Goal: Task Accomplishment & Management: Manage account settings

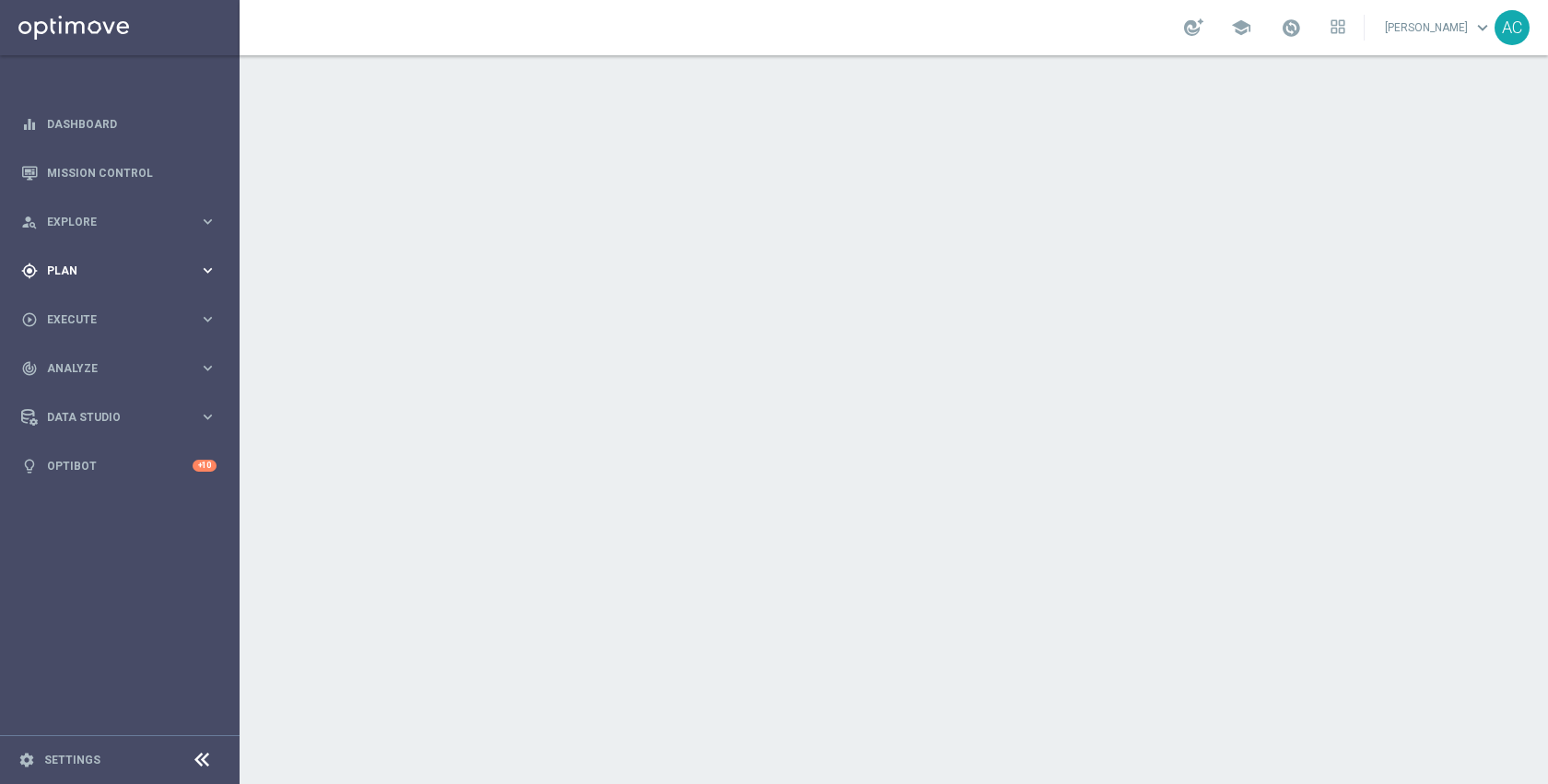
click at [66, 276] on div "gps_fixed Plan" at bounding box center [110, 271] width 178 height 17
click at [80, 303] on accordion "equalizer Dashboard Mission Control" at bounding box center [119, 295] width 238 height 391
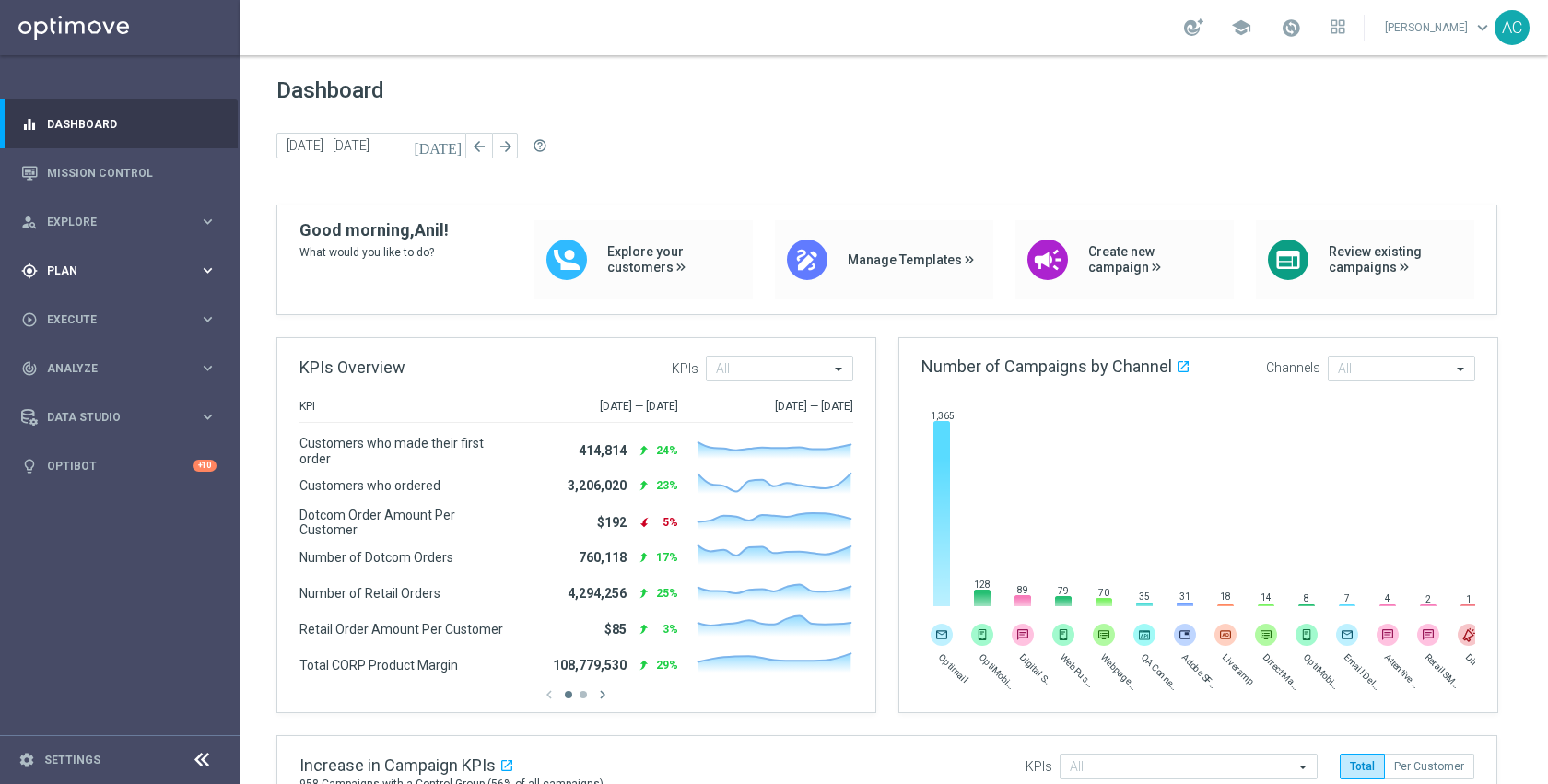
click at [77, 272] on span "Plan" at bounding box center [123, 271] width 152 height 11
click at [80, 314] on link "Target Groups" at bounding box center [120, 309] width 144 height 15
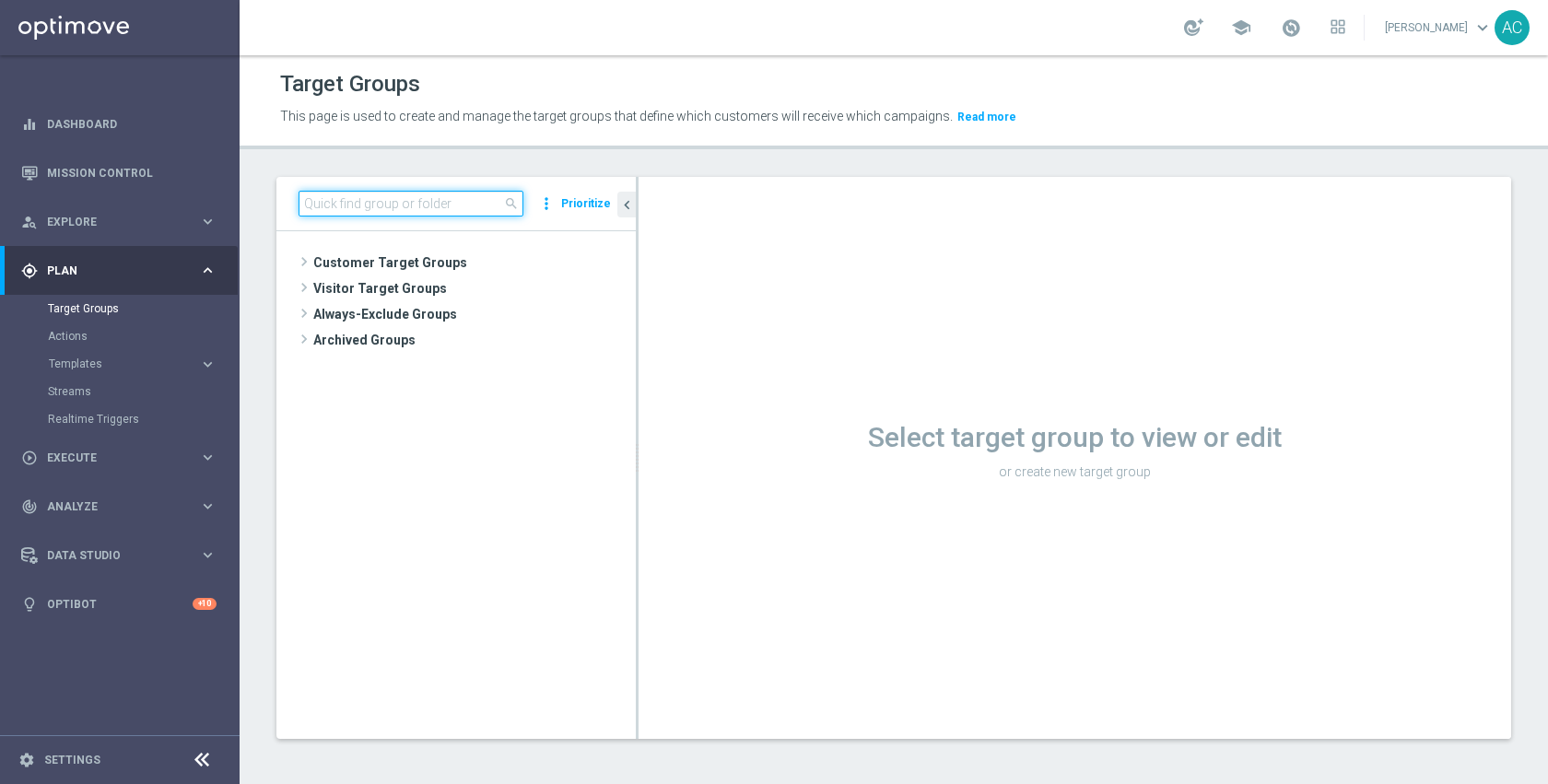
click at [429, 196] on input at bounding box center [411, 204] width 225 height 26
paste input "ED_OMNI_0904_Feedback_Survey"
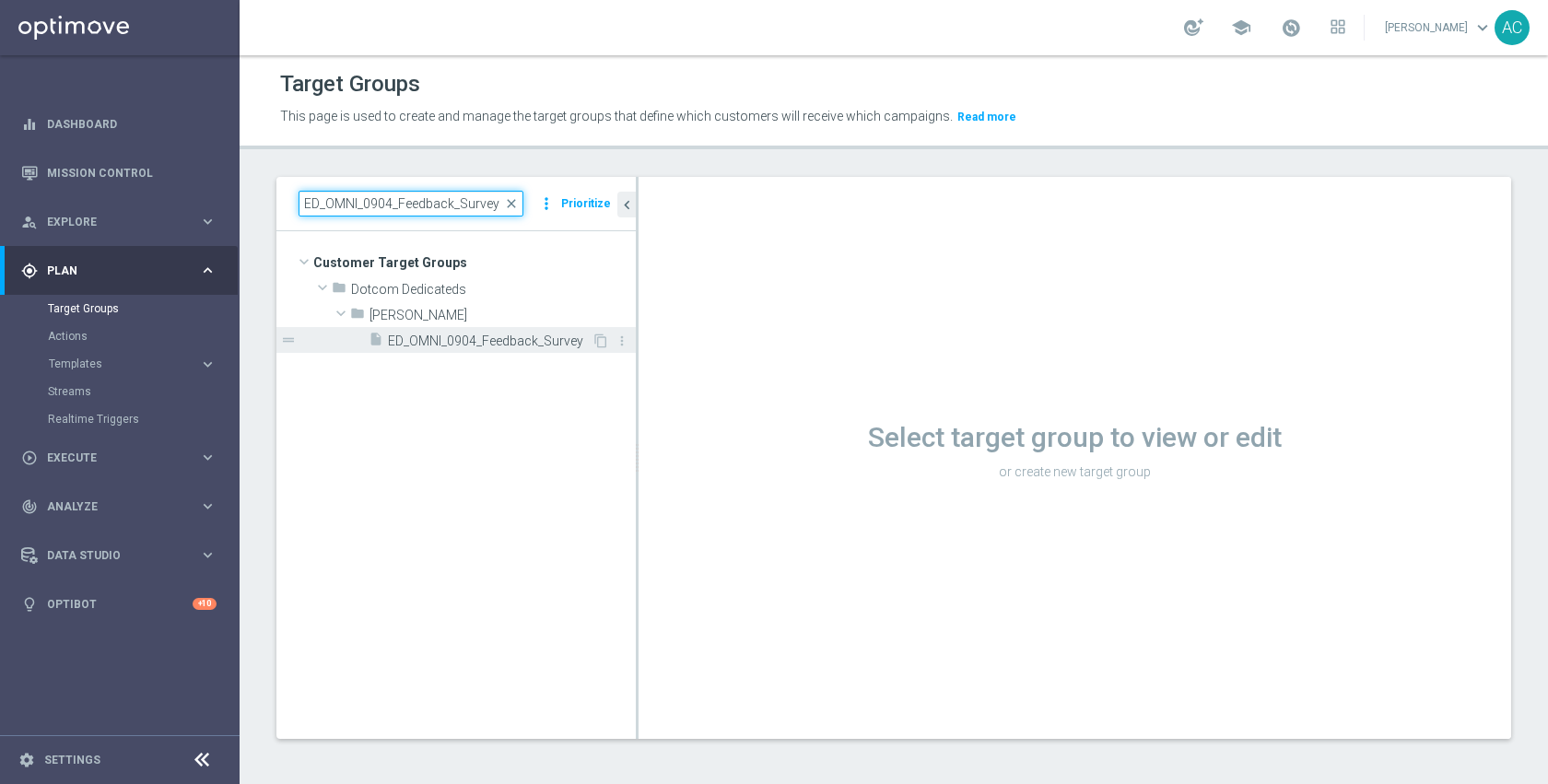
type input "ED_OMNI_0904_Feedback_Survey"
click at [436, 336] on span "ED_OMNI_0904_Feedback_Survey" at bounding box center [490, 341] width 204 height 16
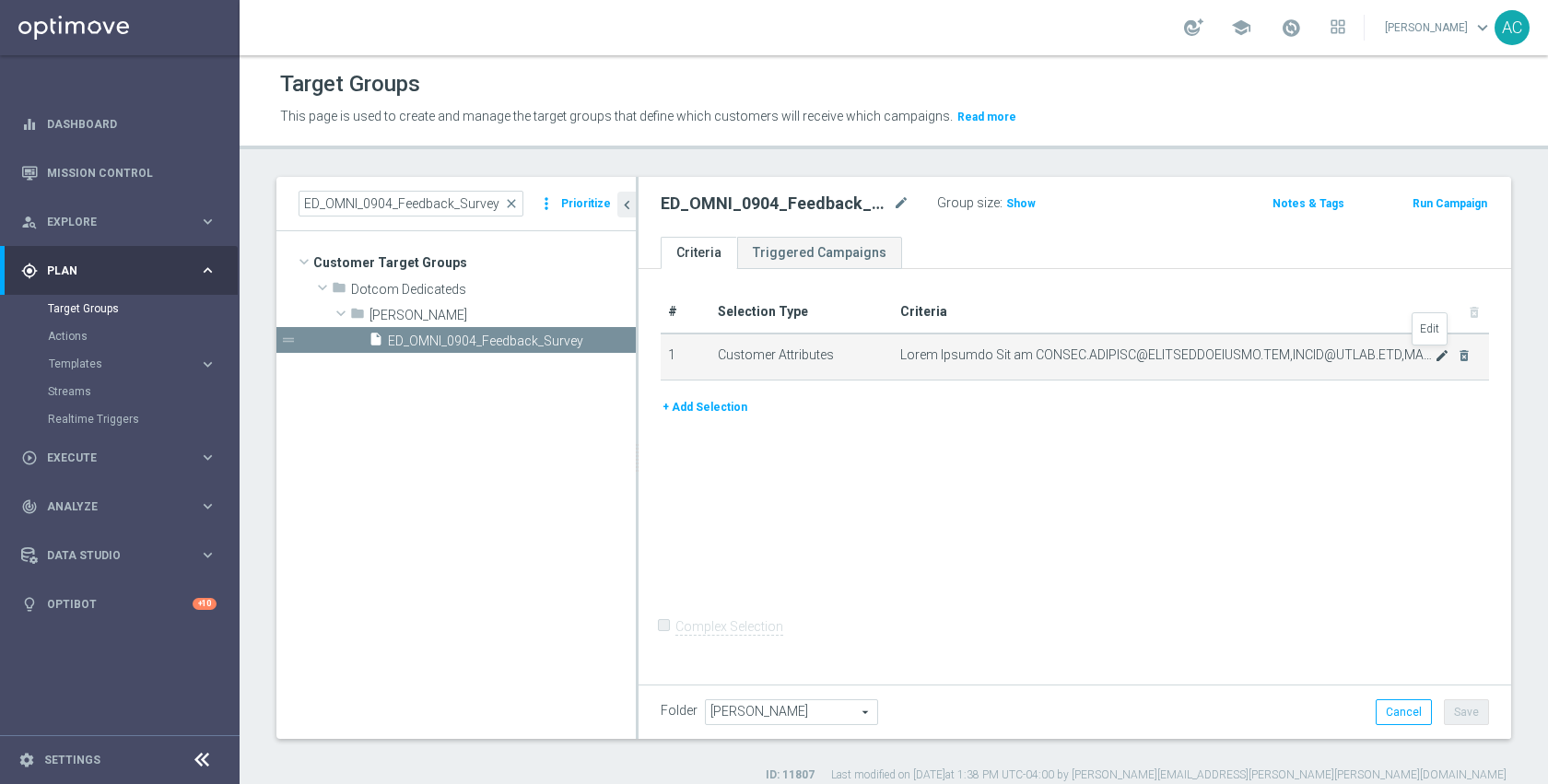
click at [1435, 354] on icon "mode_edit" at bounding box center [1442, 356] width 15 height 15
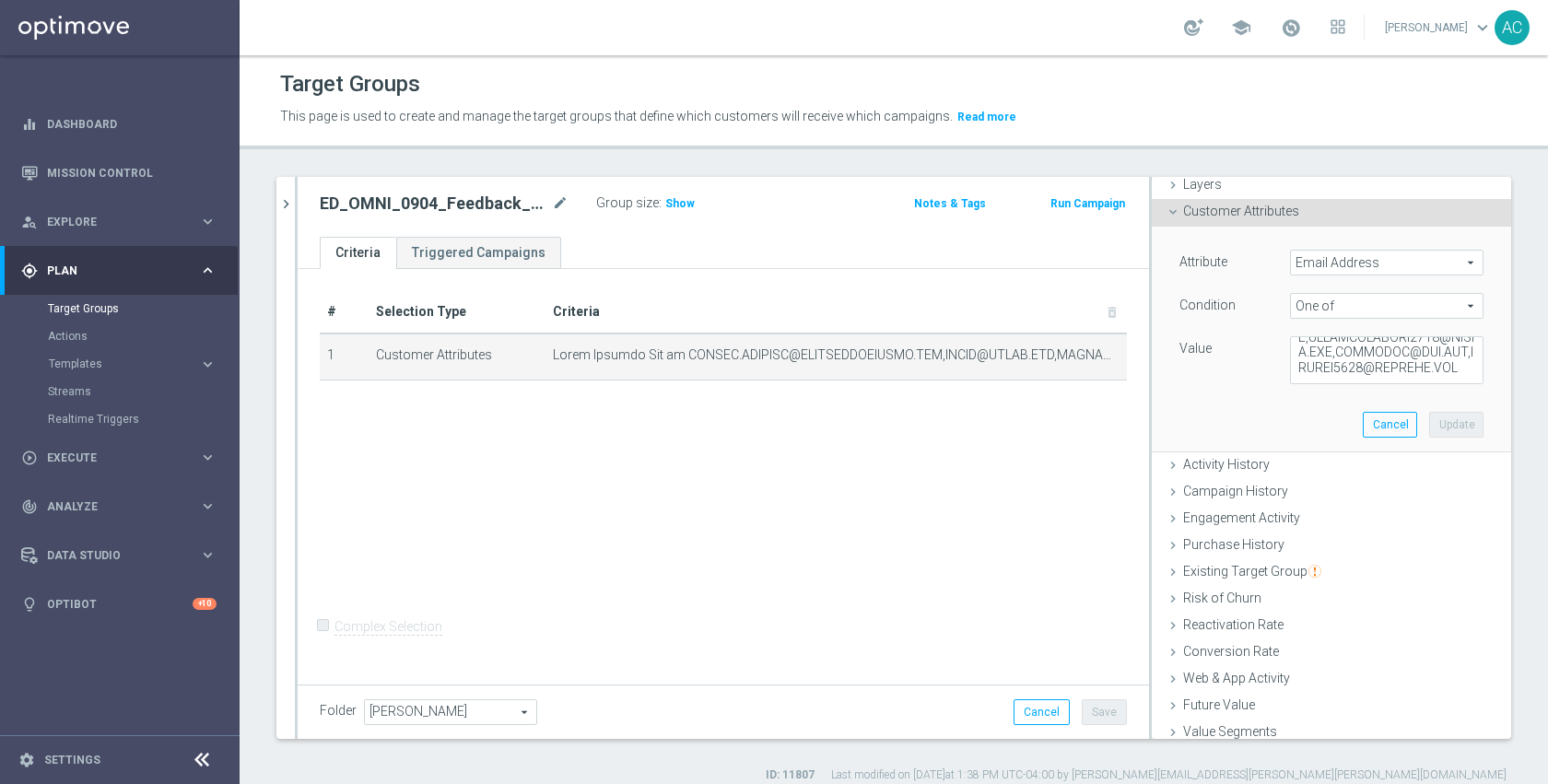
scroll to position [138, 0]
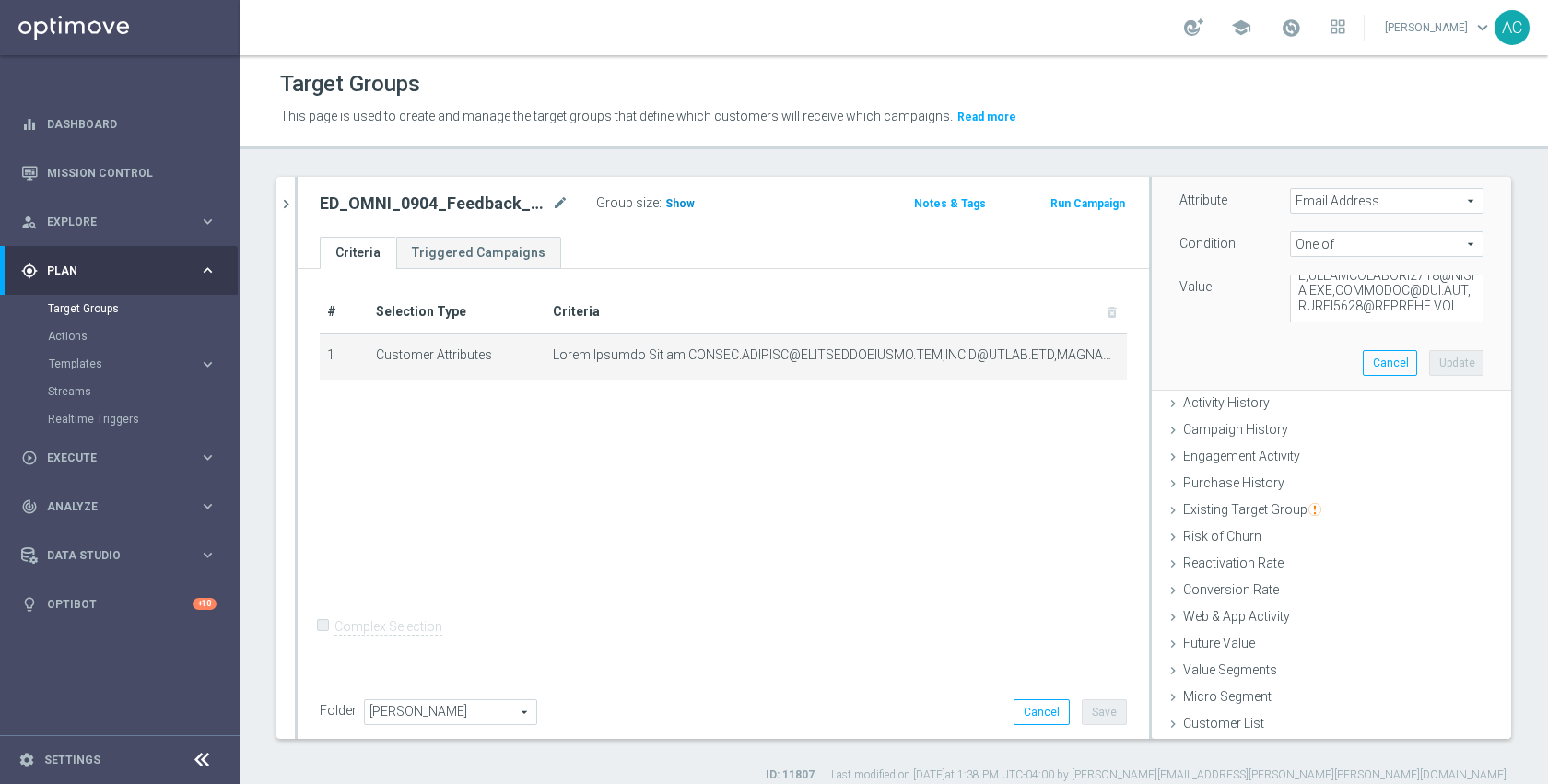
click at [676, 206] on span "Show" at bounding box center [680, 204] width 30 height 13
click at [779, 535] on div "# Selection Type Criteria delete_forever 1 Customer Attributes mode_edit delete…" at bounding box center [723, 474] width 852 height 411
